Goal: Task Accomplishment & Management: Manage account settings

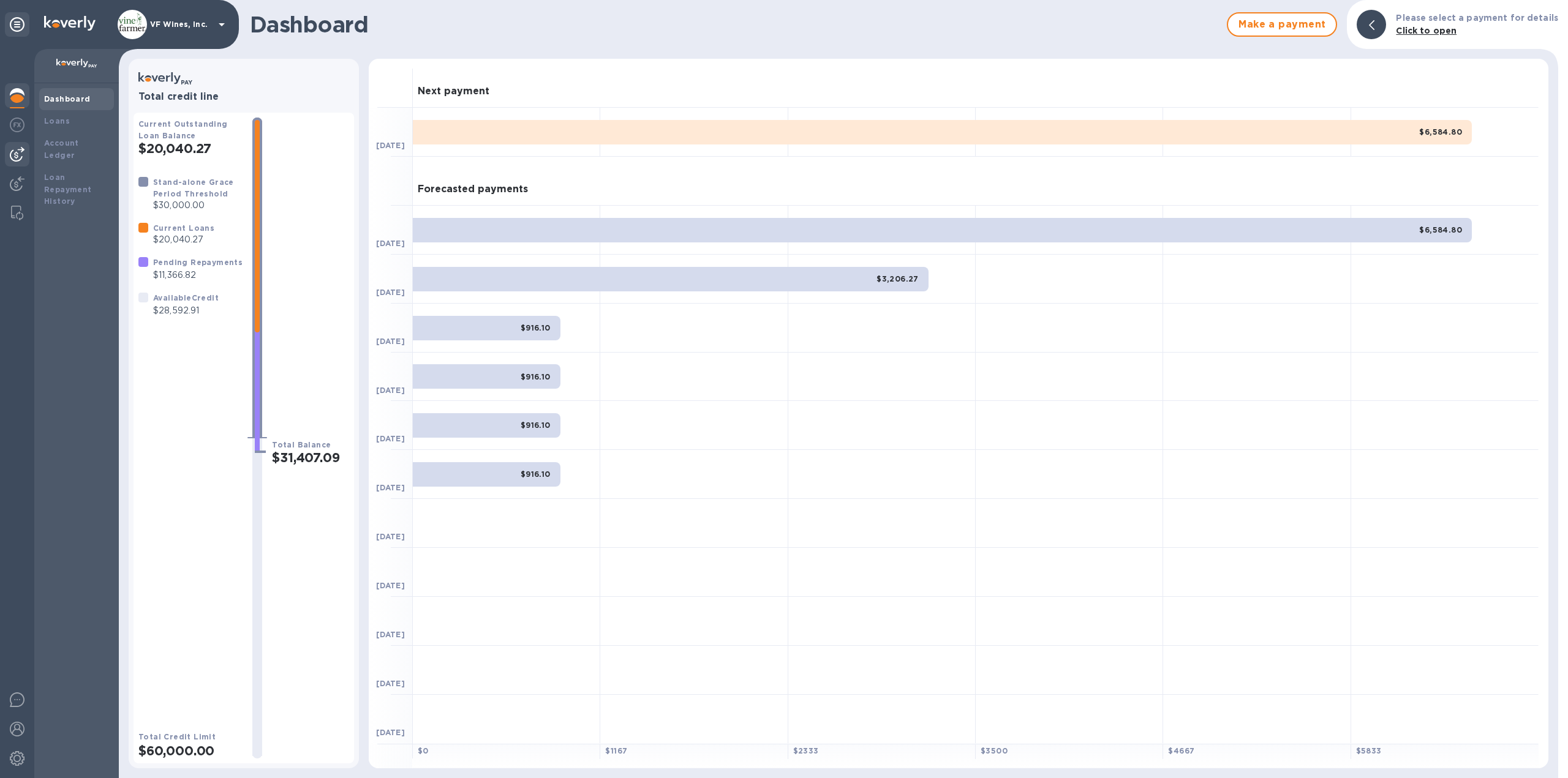
click at [9, 155] on div at bounding box center [16, 154] width 24 height 24
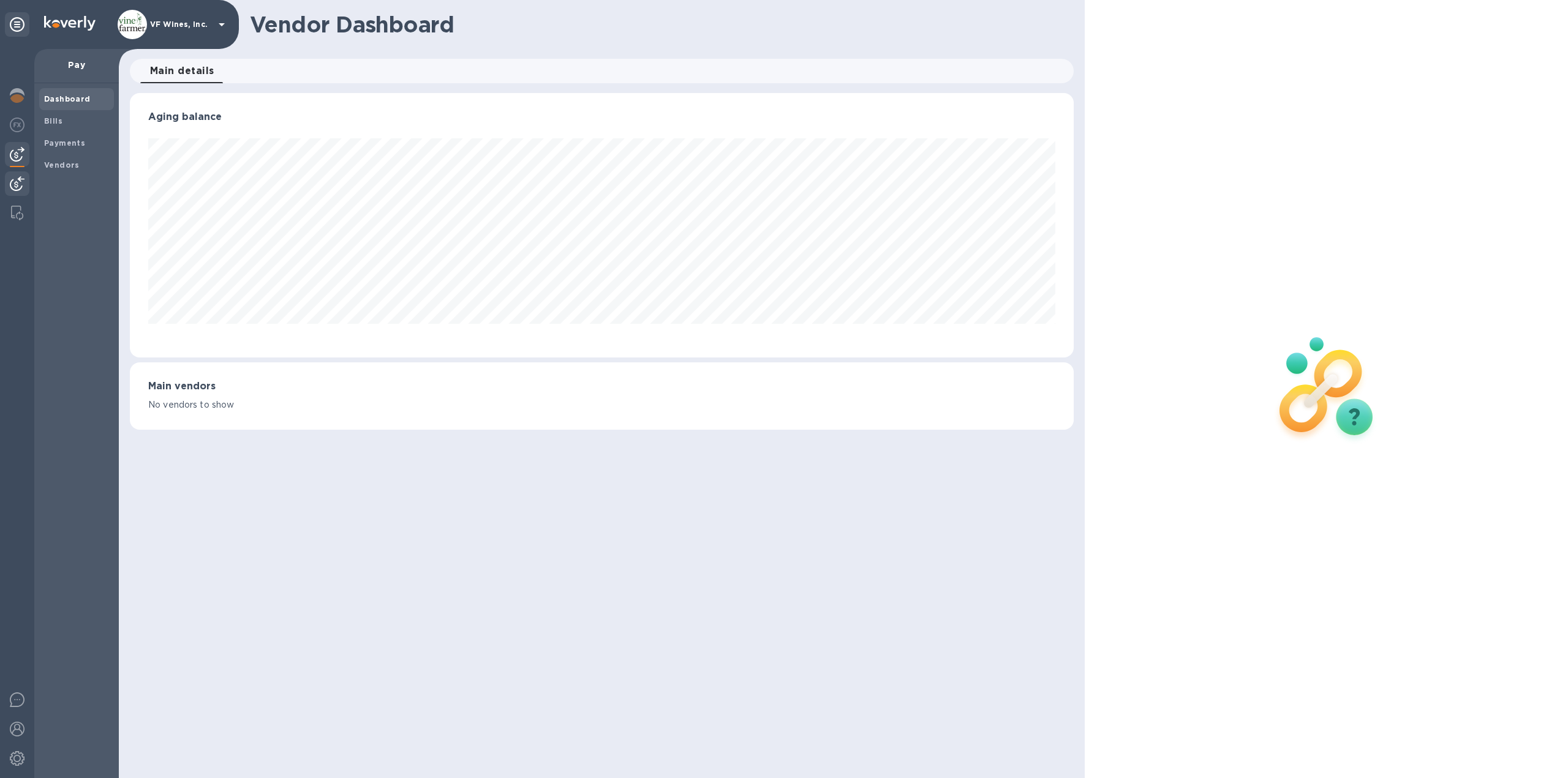
scroll to position [265, 944]
click at [21, 180] on img at bounding box center [17, 184] width 14 height 14
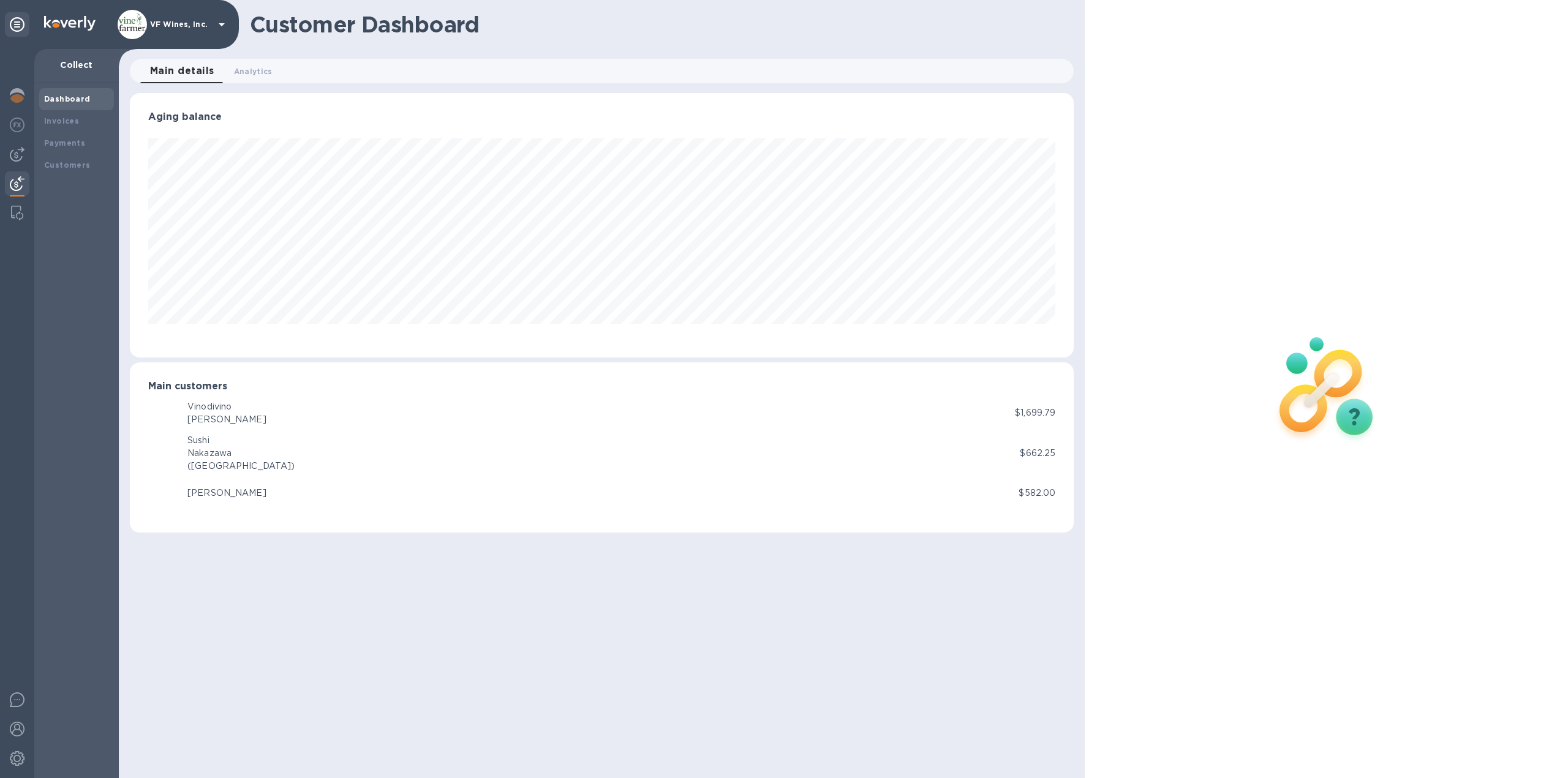
scroll to position [265, 944]
click at [49, 122] on b "Invoices" at bounding box center [61, 121] width 35 height 9
